Goal: Navigation & Orientation: Find specific page/section

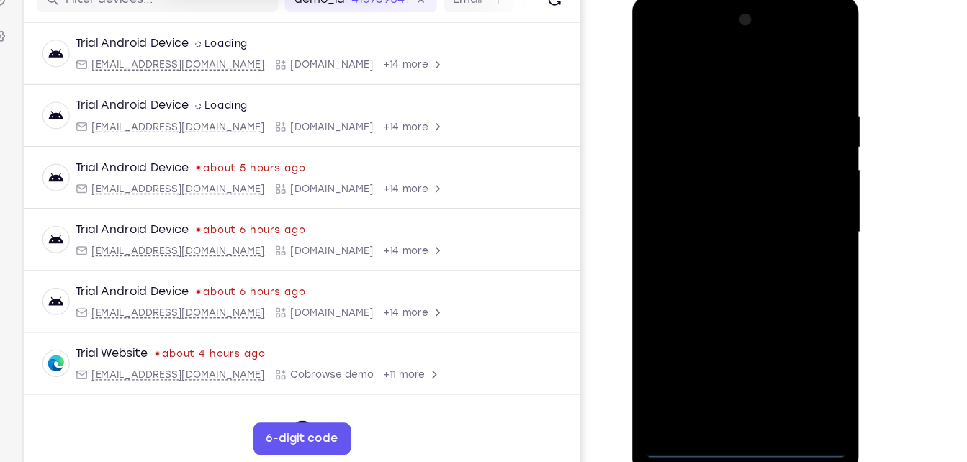
scroll to position [194, 0]
click at [730, 398] on div at bounding box center [734, 207] width 182 height 403
click at [797, 336] on div at bounding box center [734, 207] width 182 height 403
click at [697, 61] on div at bounding box center [734, 207] width 182 height 403
click at [800, 205] on div at bounding box center [734, 207] width 182 height 403
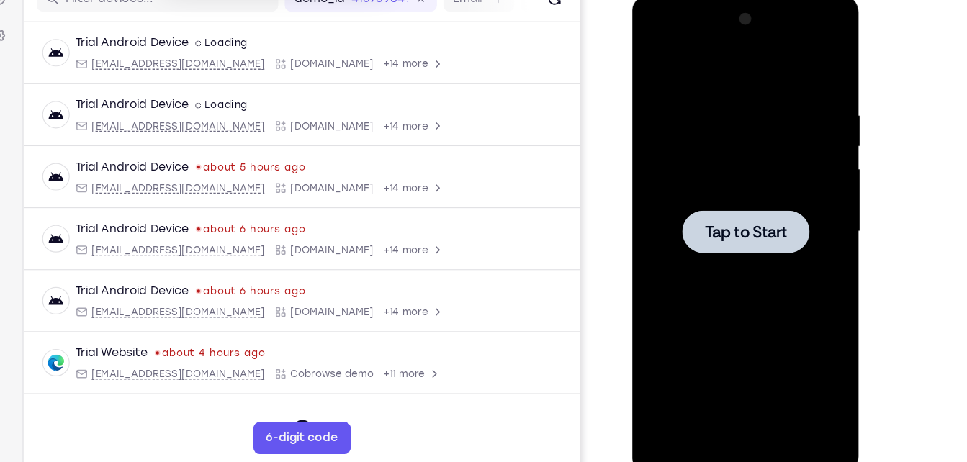
click at [742, 127] on div at bounding box center [734, 207] width 182 height 403
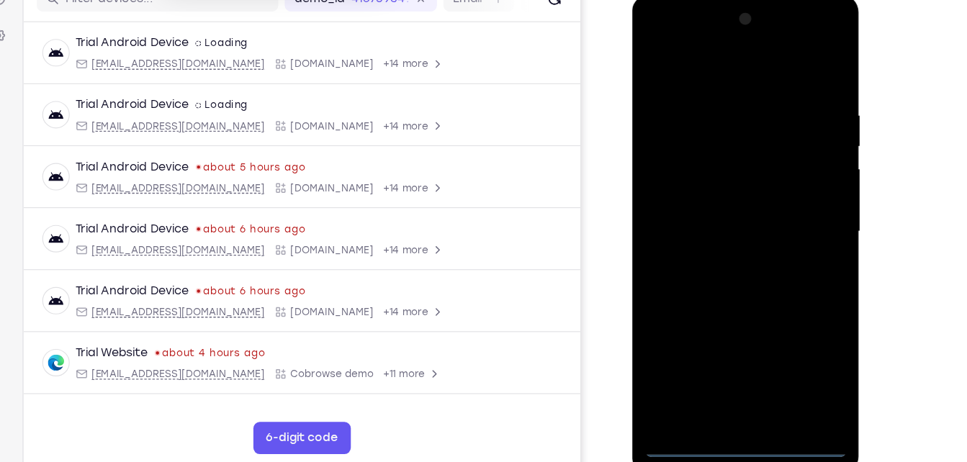
click at [730, 394] on div at bounding box center [734, 207] width 182 height 403
click at [797, 333] on div at bounding box center [734, 207] width 182 height 403
click at [715, 71] on div at bounding box center [734, 207] width 182 height 403
click at [729, 73] on div at bounding box center [734, 207] width 182 height 403
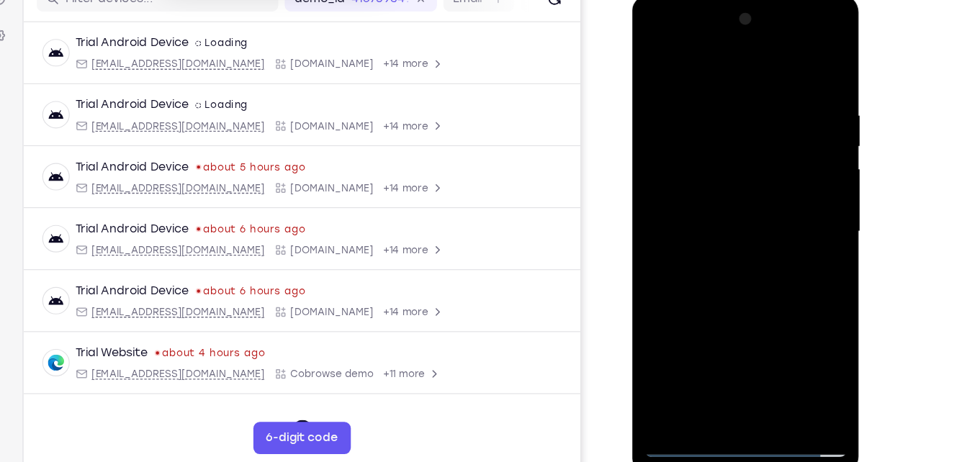
click at [802, 204] on div at bounding box center [734, 207] width 182 height 403
click at [715, 228] on div at bounding box center [734, 207] width 182 height 403
click at [722, 190] on div at bounding box center [734, 207] width 182 height 403
click at [720, 176] on div at bounding box center [734, 207] width 182 height 403
click at [735, 206] on div at bounding box center [734, 207] width 182 height 403
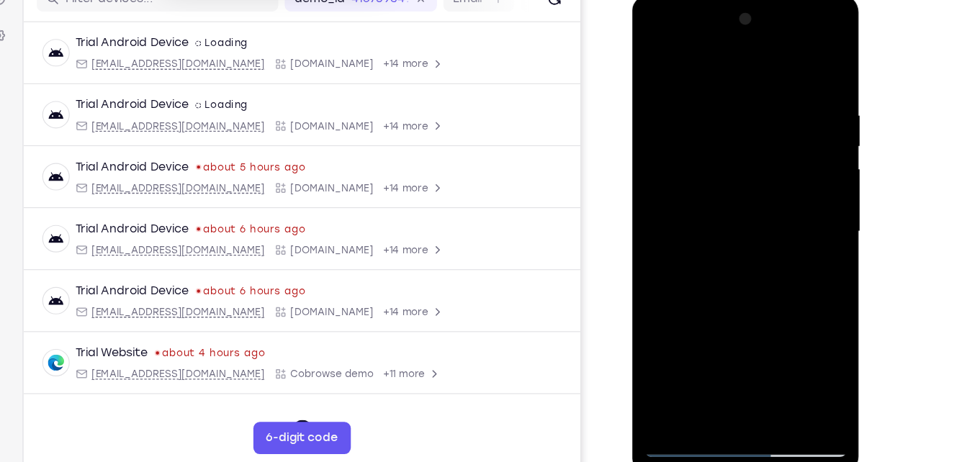
click at [751, 272] on div at bounding box center [734, 207] width 182 height 403
click at [764, 377] on div at bounding box center [734, 207] width 182 height 403
click at [720, 283] on div at bounding box center [734, 207] width 182 height 403
click at [703, 211] on div at bounding box center [734, 207] width 182 height 403
click at [656, 65] on div at bounding box center [734, 207] width 182 height 403
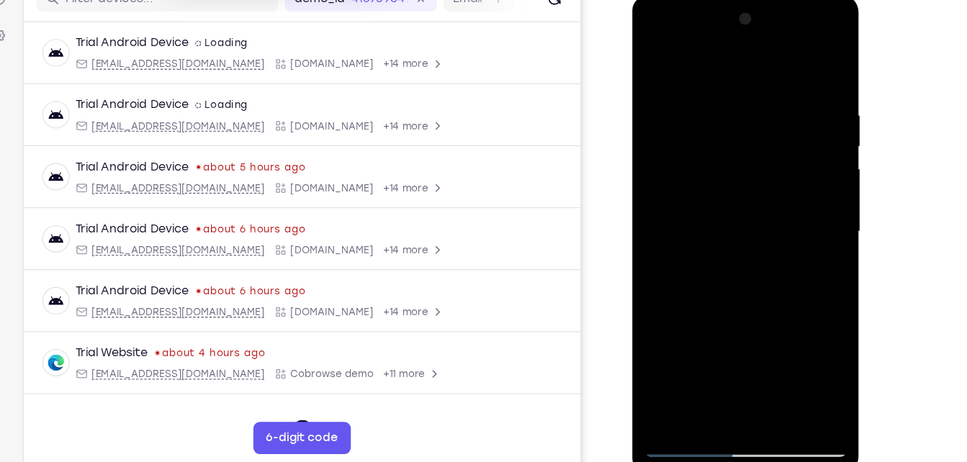
click at [656, 65] on div at bounding box center [734, 207] width 182 height 403
click at [811, 63] on div at bounding box center [734, 207] width 182 height 403
click at [661, 57] on div at bounding box center [734, 207] width 182 height 403
drag, startPoint x: 776, startPoint y: 341, endPoint x: 777, endPoint y: 158, distance: 183.7
click at [777, 158] on div at bounding box center [734, 207] width 182 height 403
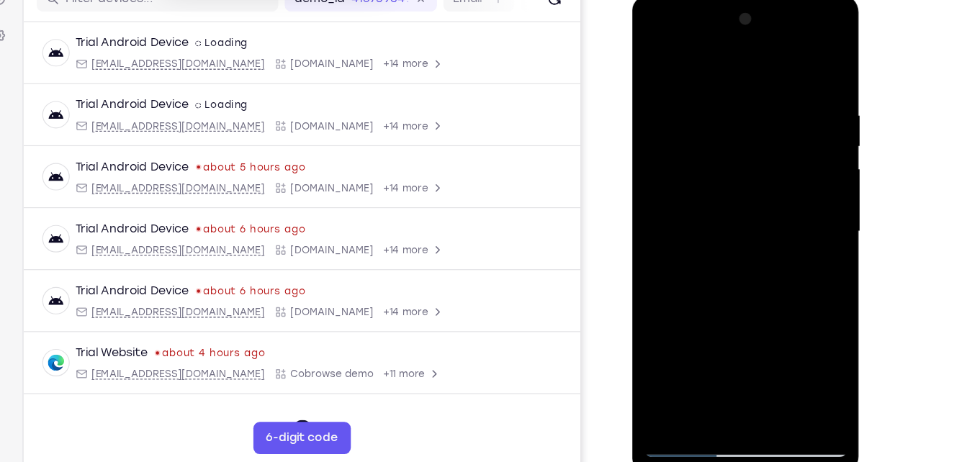
drag, startPoint x: 759, startPoint y: 330, endPoint x: 752, endPoint y: 82, distance: 247.9
click at [752, 82] on div at bounding box center [734, 207] width 182 height 403
drag, startPoint x: 755, startPoint y: 308, endPoint x: 764, endPoint y: 88, distance: 219.9
click at [764, 88] on div at bounding box center [734, 207] width 182 height 403
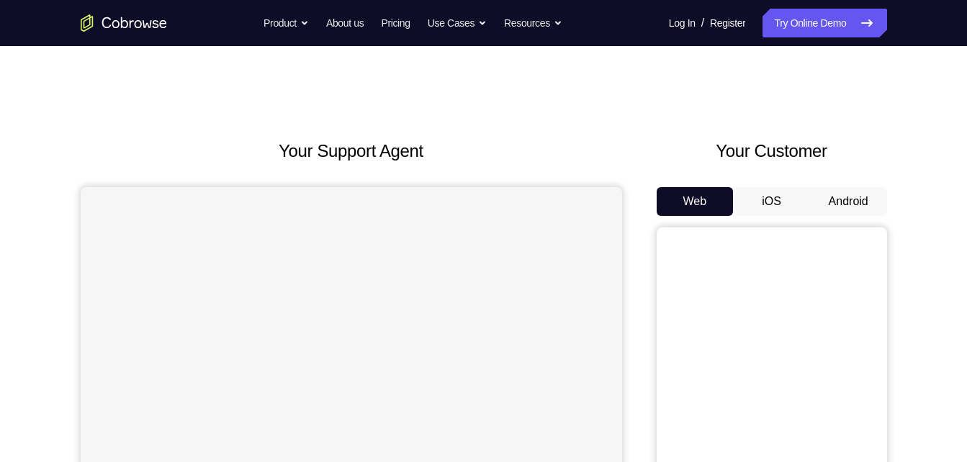
scroll to position [138, 0]
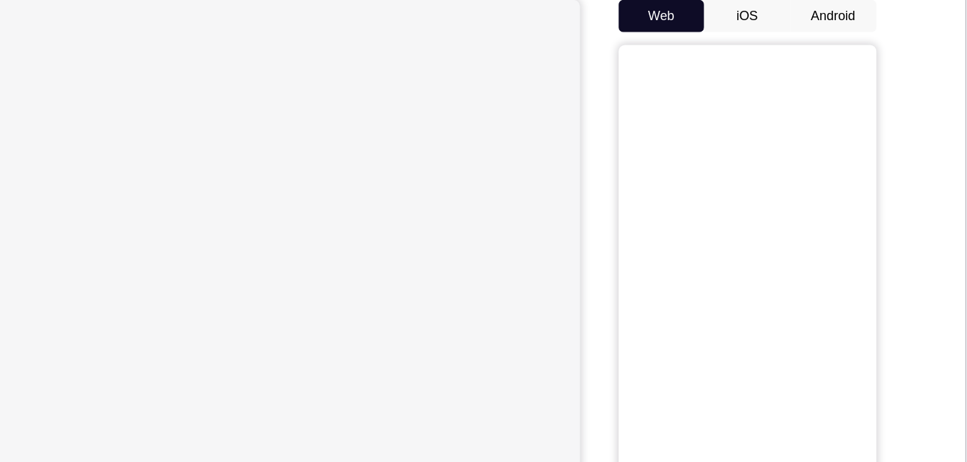
click at [847, 76] on button "Android" at bounding box center [848, 63] width 77 height 29
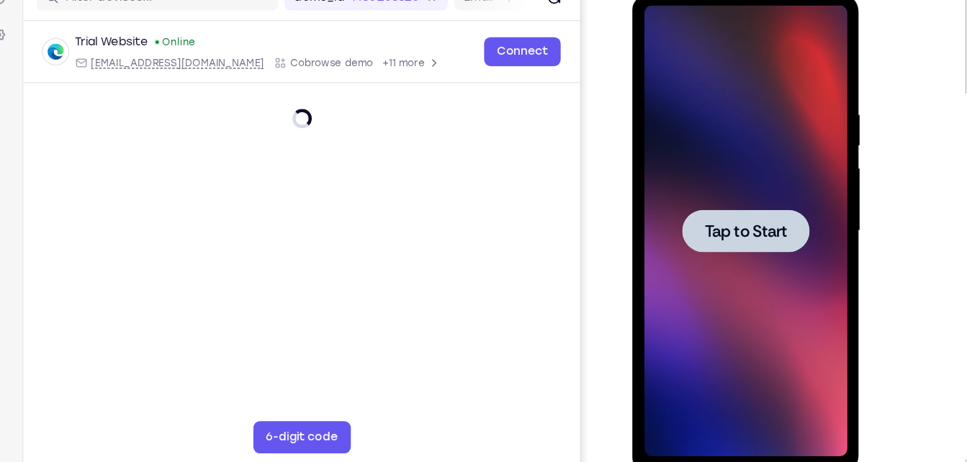
scroll to position [0, 0]
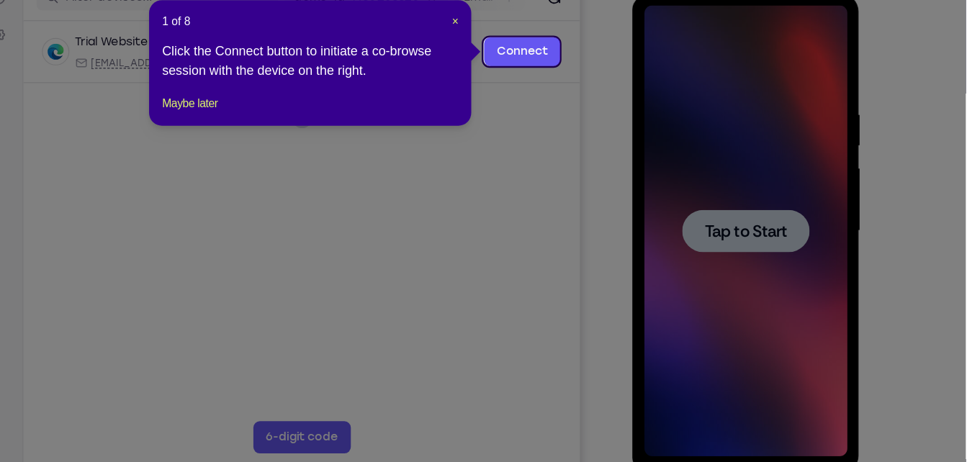
click at [779, 227] on icon at bounding box center [489, 231] width 978 height 462
click at [260, 148] on button "Maybe later" at bounding box center [274, 138] width 50 height 17
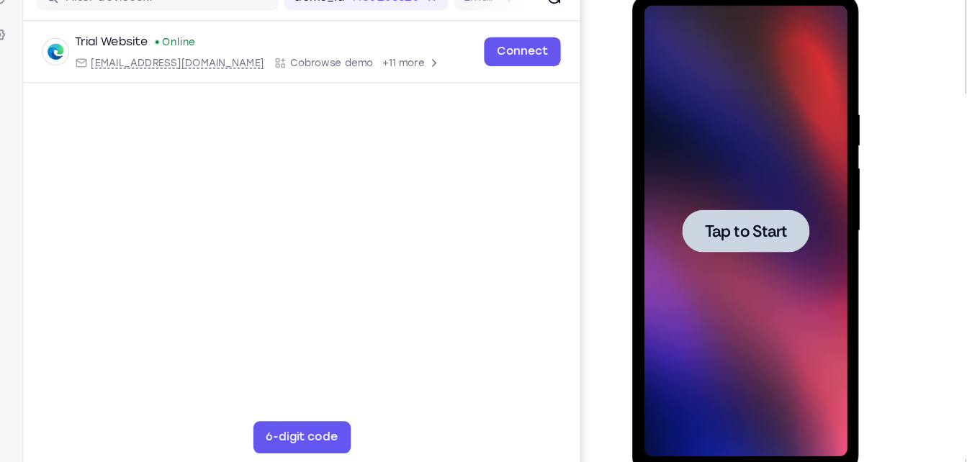
click at [680, 133] on div at bounding box center [734, 206] width 182 height 403
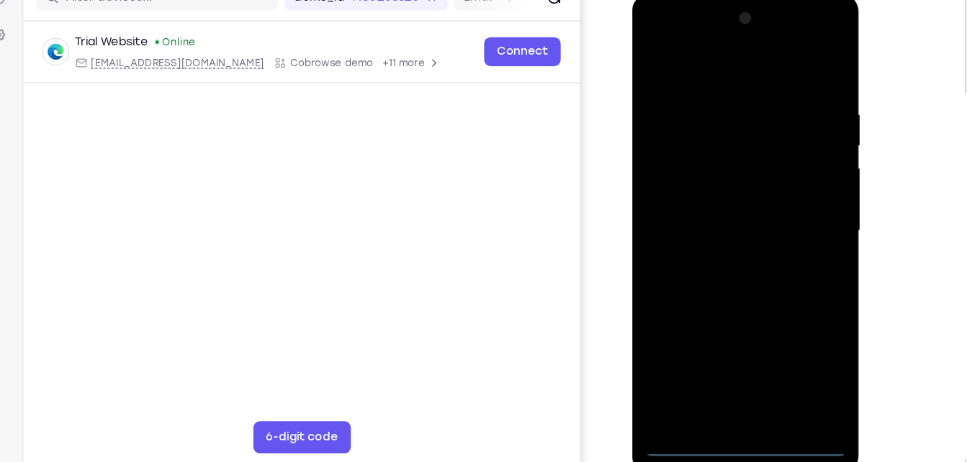
click at [736, 403] on div at bounding box center [734, 206] width 182 height 403
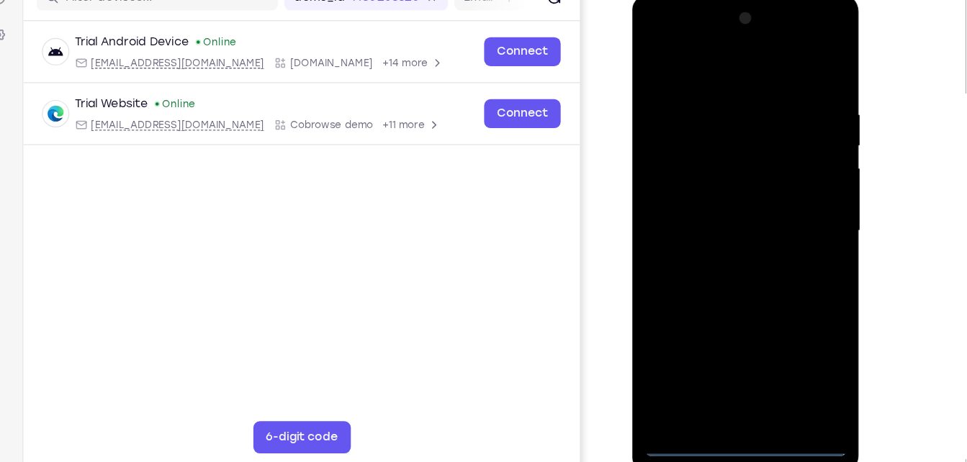
click at [794, 334] on div at bounding box center [734, 206] width 182 height 403
click at [715, 63] on div at bounding box center [734, 206] width 182 height 403
click at [787, 200] on div at bounding box center [734, 206] width 182 height 403
click at [719, 233] on div at bounding box center [734, 206] width 182 height 403
click at [703, 196] on div at bounding box center [734, 206] width 182 height 403
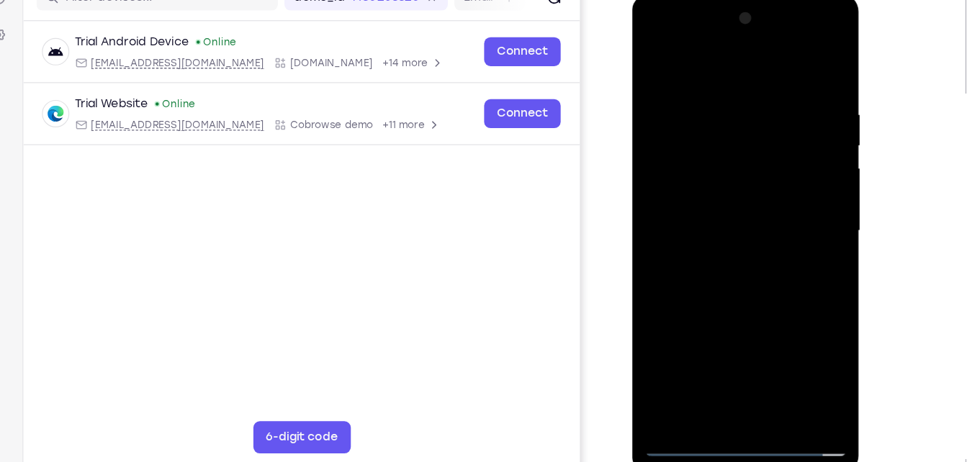
click at [699, 176] on div at bounding box center [734, 206] width 182 height 403
click at [722, 210] on div at bounding box center [734, 206] width 182 height 403
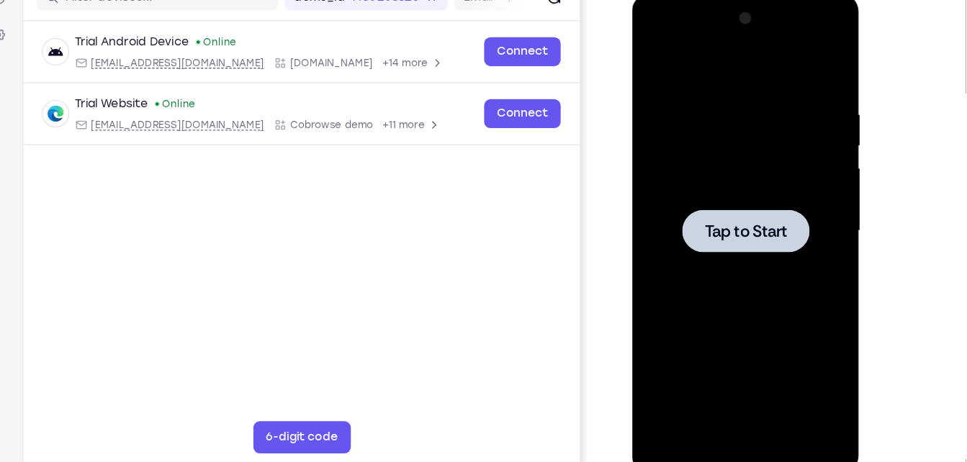
click at [731, 100] on div at bounding box center [734, 206] width 182 height 403
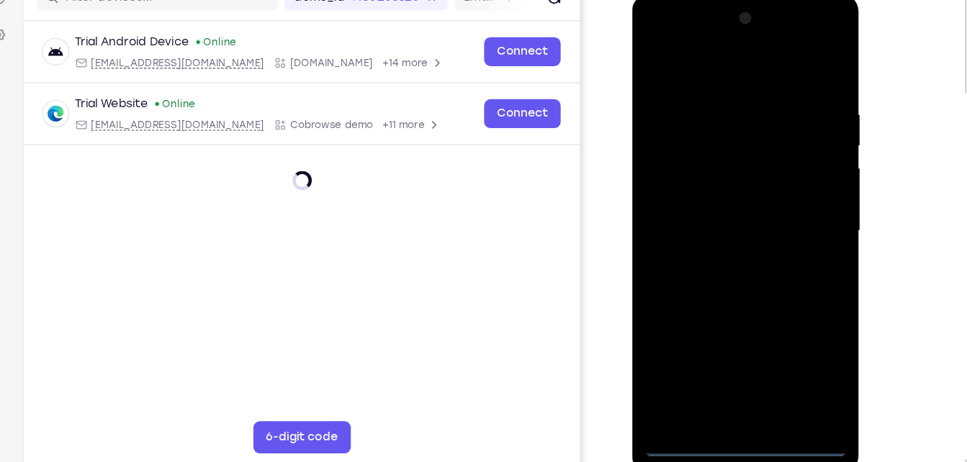
click at [732, 398] on div at bounding box center [734, 206] width 182 height 403
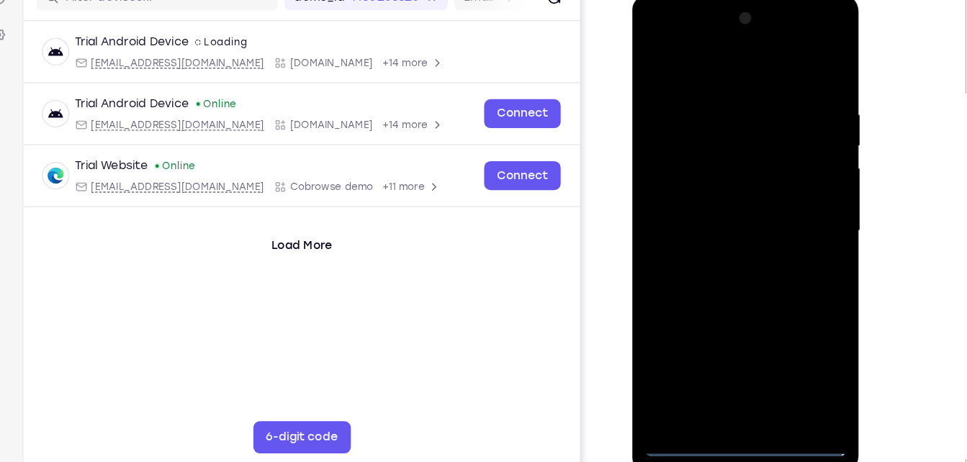
click at [734, 396] on div at bounding box center [734, 206] width 182 height 403
click at [795, 336] on div at bounding box center [734, 206] width 182 height 403
click at [711, 64] on div at bounding box center [734, 206] width 182 height 403
click at [799, 202] on div at bounding box center [734, 206] width 182 height 403
click at [751, 377] on div at bounding box center [734, 206] width 182 height 403
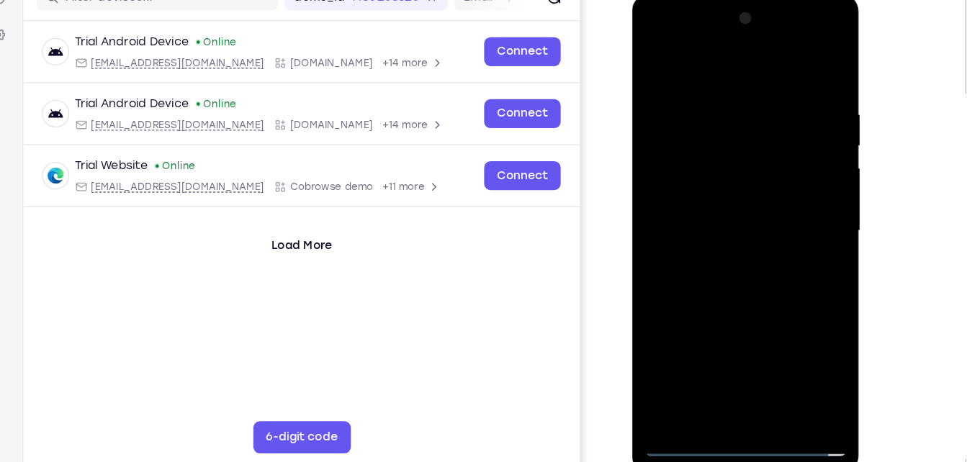
click at [703, 197] on div at bounding box center [734, 206] width 182 height 403
click at [703, 176] on div at bounding box center [734, 206] width 182 height 403
click at [724, 208] on div at bounding box center [734, 206] width 182 height 403
click at [734, 269] on div at bounding box center [734, 206] width 182 height 403
click at [766, 375] on div at bounding box center [734, 206] width 182 height 403
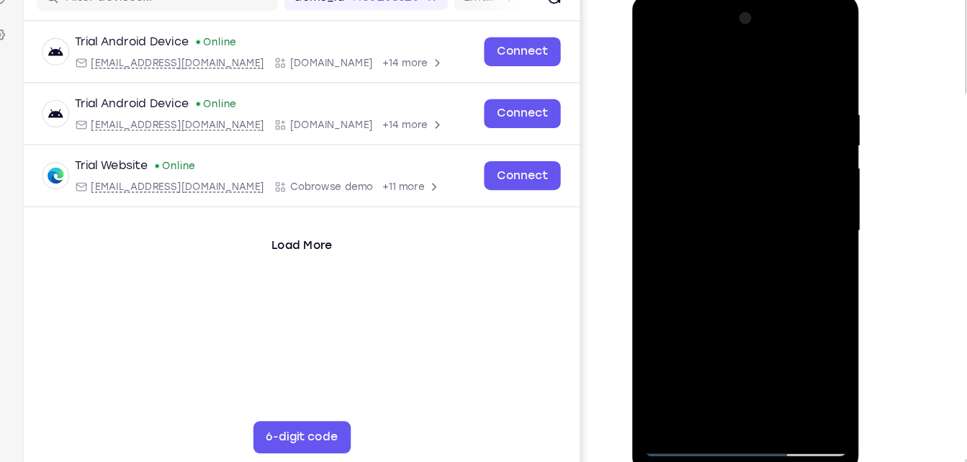
click at [728, 281] on div at bounding box center [734, 206] width 182 height 403
click at [710, 212] on div at bounding box center [734, 206] width 182 height 403
